Goal: Information Seeking & Learning: Learn about a topic

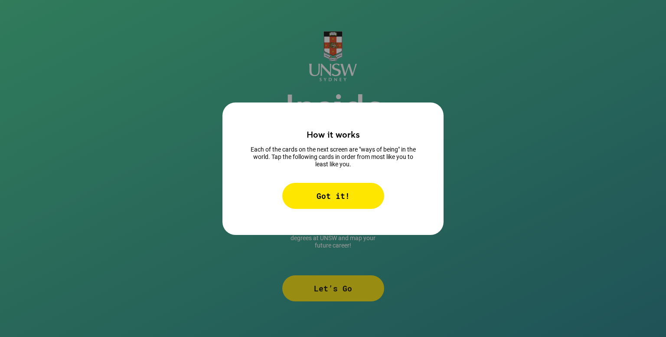
click at [348, 196] on div "Got it!" at bounding box center [333, 196] width 102 height 26
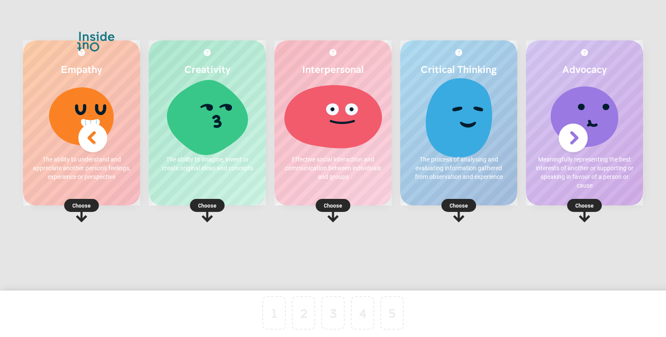
click at [462, 108] on div at bounding box center [459, 115] width 100 height 65
click at [456, 209] on p "Choose" at bounding box center [458, 205] width 117 height 9
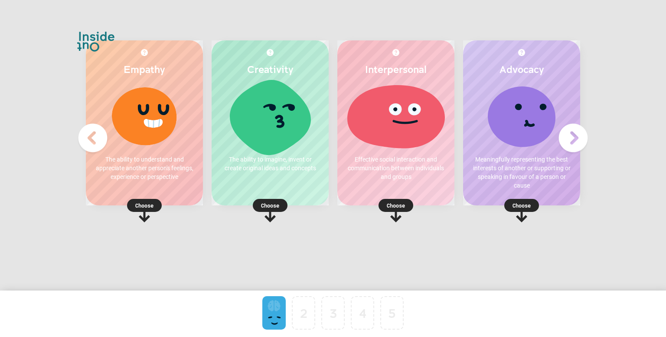
click at [280, 205] on rect at bounding box center [270, 205] width 35 height 13
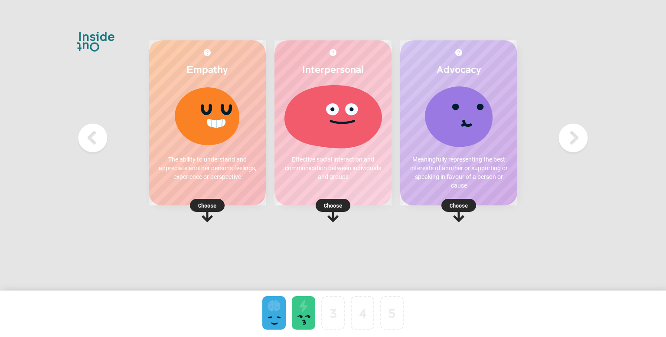
click at [446, 203] on rect at bounding box center [459, 205] width 35 height 13
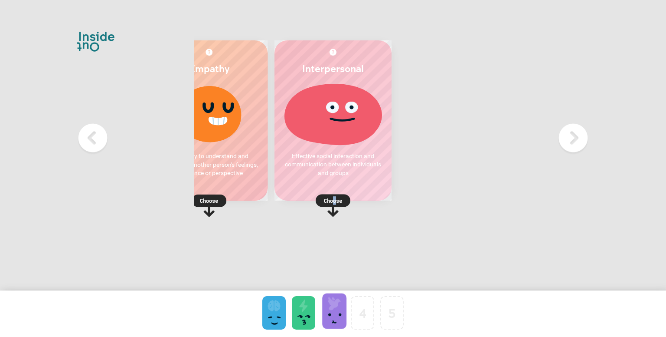
click at [338, 198] on div "Choose" at bounding box center [333, 199] width 117 height 10
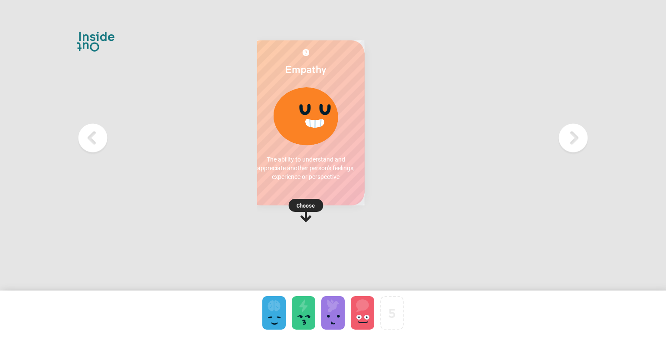
click at [276, 205] on p "Choose" at bounding box center [305, 205] width 117 height 9
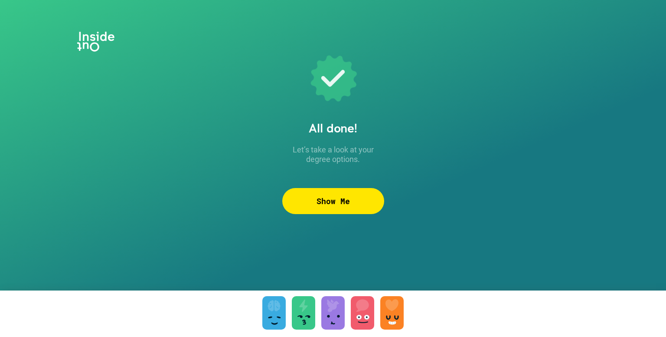
click at [350, 202] on div "Show Me" at bounding box center [333, 201] width 102 height 26
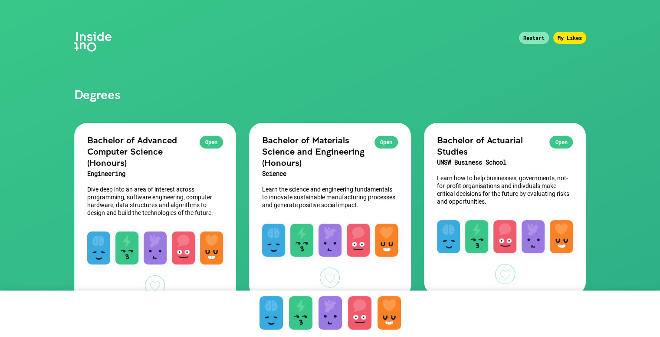
click at [203, 158] on h2 "Bachelor of Advanced Computer Science (Honours)" at bounding box center [155, 151] width 136 height 34
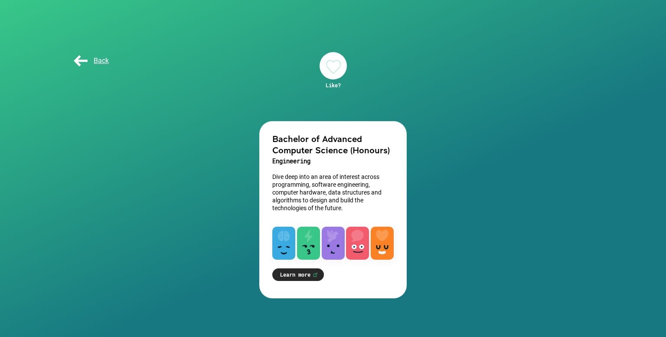
click at [293, 275] on link "Learn more" at bounding box center [298, 274] width 52 height 13
